Goal: Check status

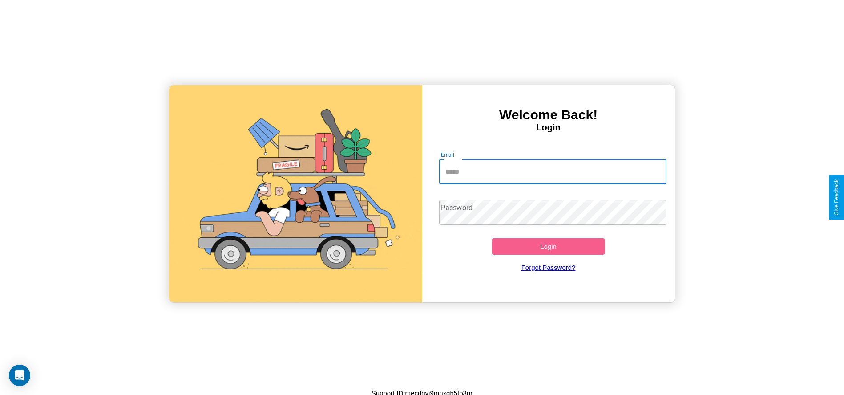
click at [552, 171] on input "Email" at bounding box center [552, 171] width 227 height 25
type input "**********"
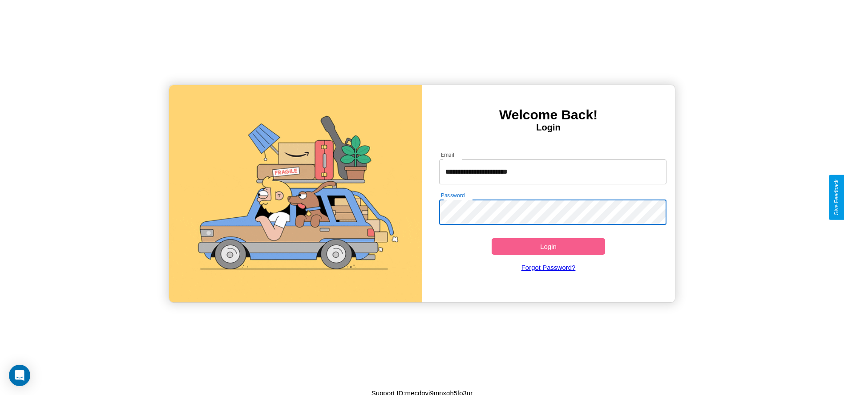
click at [548, 246] on button "Login" at bounding box center [548, 246] width 114 height 16
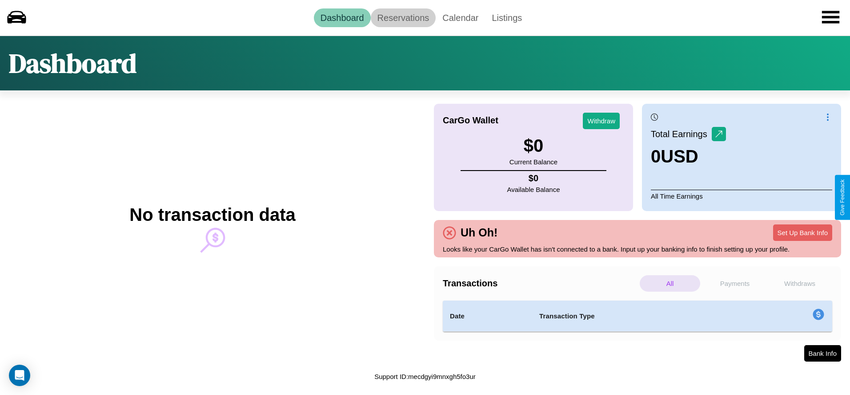
click at [403, 17] on link "Reservations" at bounding box center [403, 17] width 65 height 19
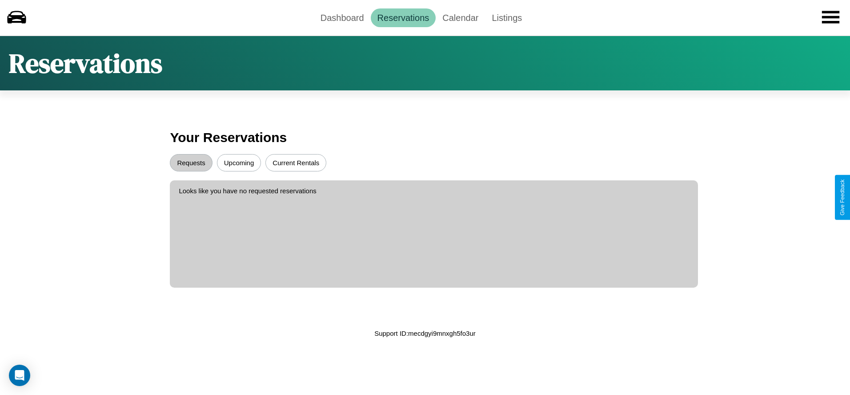
click at [239, 162] on button "Upcoming" at bounding box center [239, 162] width 44 height 17
click at [191, 162] on button "Requests" at bounding box center [191, 162] width 42 height 17
